Goal: Find specific page/section: Find specific page/section

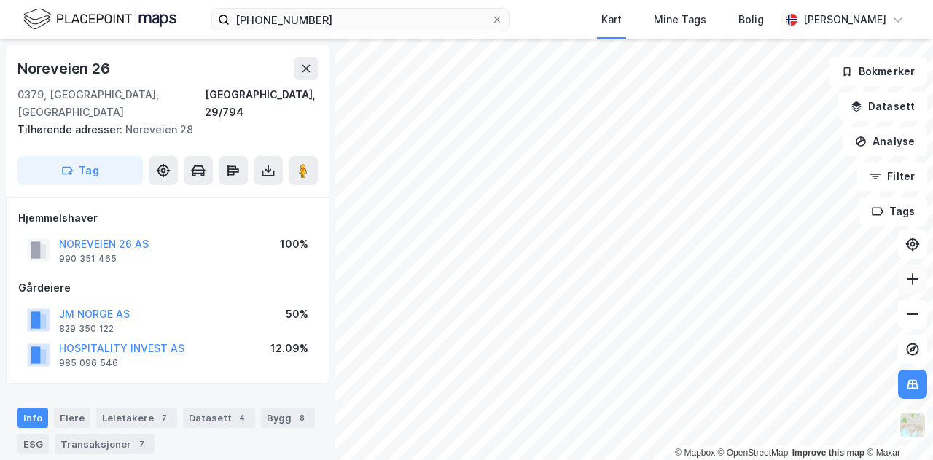
click at [926, 270] on button at bounding box center [912, 279] width 29 height 29
click at [919, 281] on icon at bounding box center [912, 279] width 15 height 15
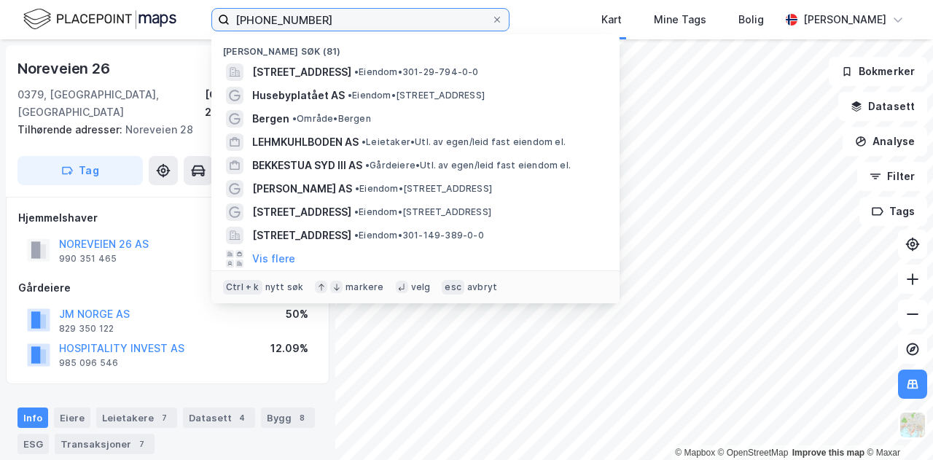
click at [341, 23] on input "[PHONE_NUMBER]" at bounding box center [361, 20] width 262 height 22
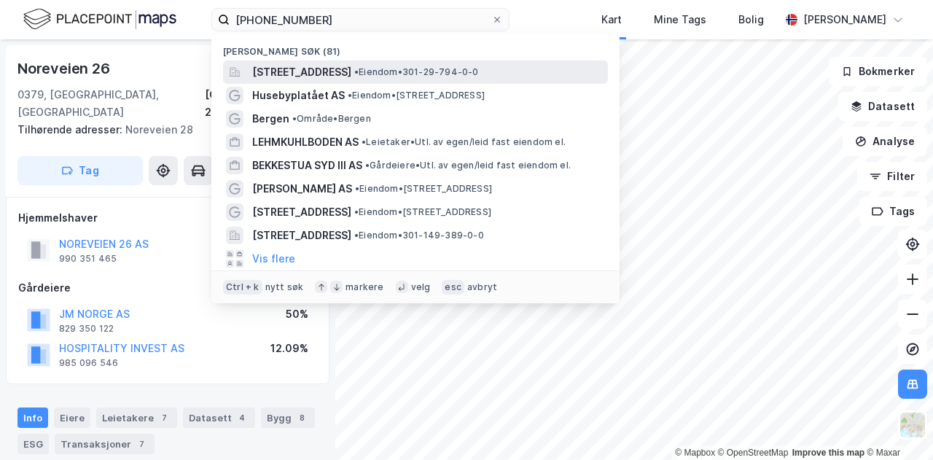
click at [351, 68] on span "[STREET_ADDRESS]" at bounding box center [301, 71] width 99 height 17
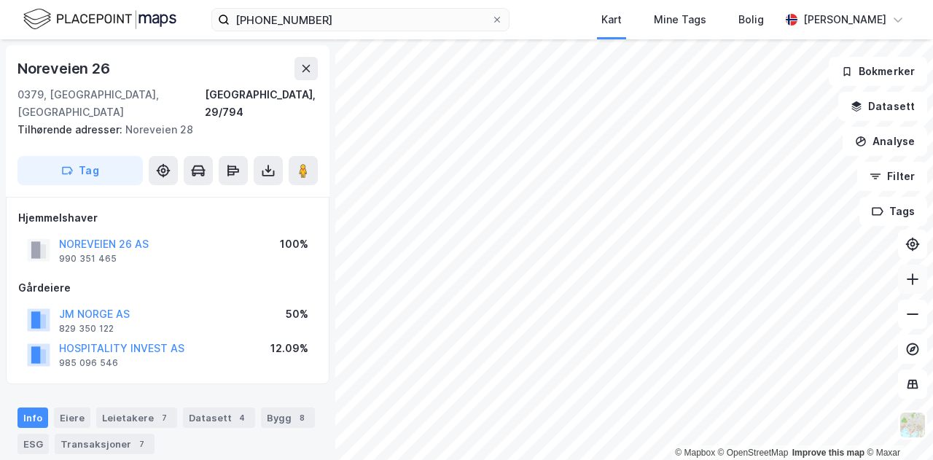
click at [915, 276] on icon at bounding box center [912, 279] width 15 height 15
